Goal: Find specific fact: Find specific fact

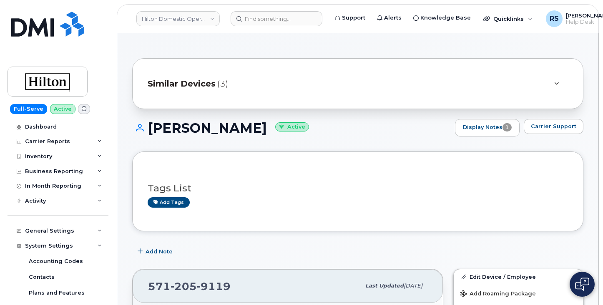
click at [5, 293] on div "Full-Serve Active Dashboard Carrier Reports Monthly Billing Data Daily Data Poo…" at bounding box center [56, 152] width 113 height 305
click at [257, 20] on input at bounding box center [276, 18] width 92 height 15
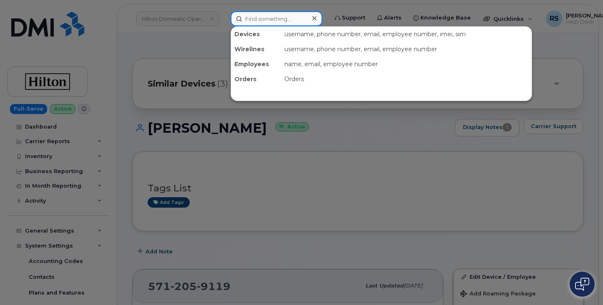
paste input "2148856706"
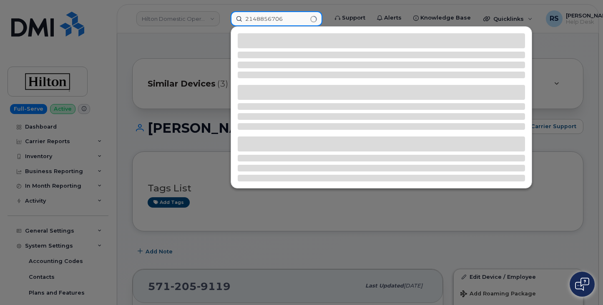
type input "2148856706"
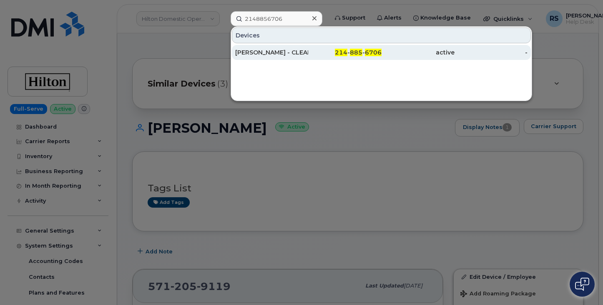
click at [279, 49] on div "RONADO SMITH - CLEANER LJ" at bounding box center [271, 52] width 73 height 8
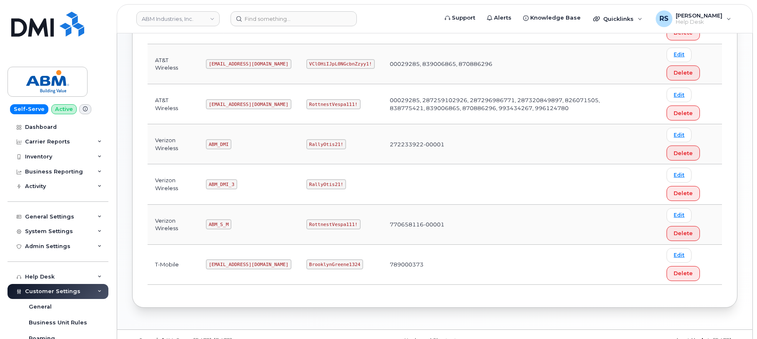
scroll to position [195, 0]
drag, startPoint x: 209, startPoint y: 223, endPoint x: 229, endPoint y: 223, distance: 20.0
click at [229, 223] on code "ABM_S_M" at bounding box center [218, 224] width 25 height 10
copy code "ABM_S_M"
drag, startPoint x: 278, startPoint y: 222, endPoint x: 330, endPoint y: 222, distance: 51.7
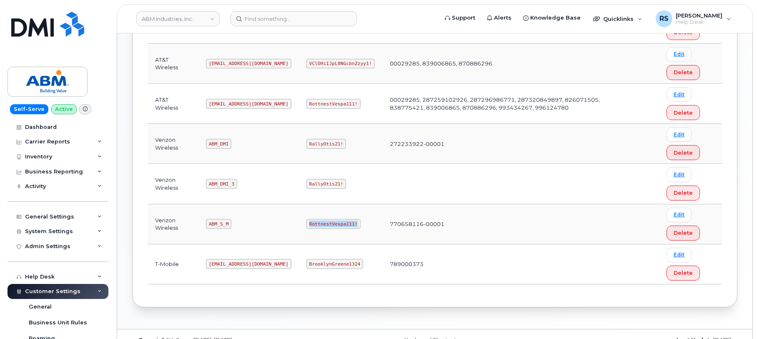
click at [330, 222] on td "RottnestVespa111!" at bounding box center [340, 224] width 83 height 40
copy code "RottnestVespa111!"
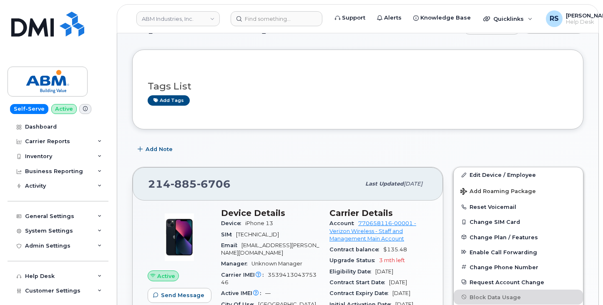
scroll to position [111, 0]
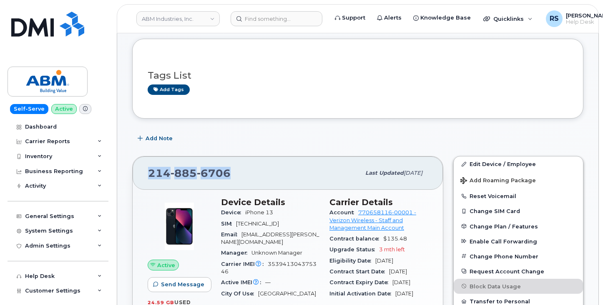
drag, startPoint x: 231, startPoint y: 173, endPoint x: 148, endPoint y: 174, distance: 82.9
click at [148, 174] on div "214 885 6706" at bounding box center [254, 174] width 212 height 18
copy span "214 885 6706"
